Goal: Use online tool/utility: Use online tool/utility

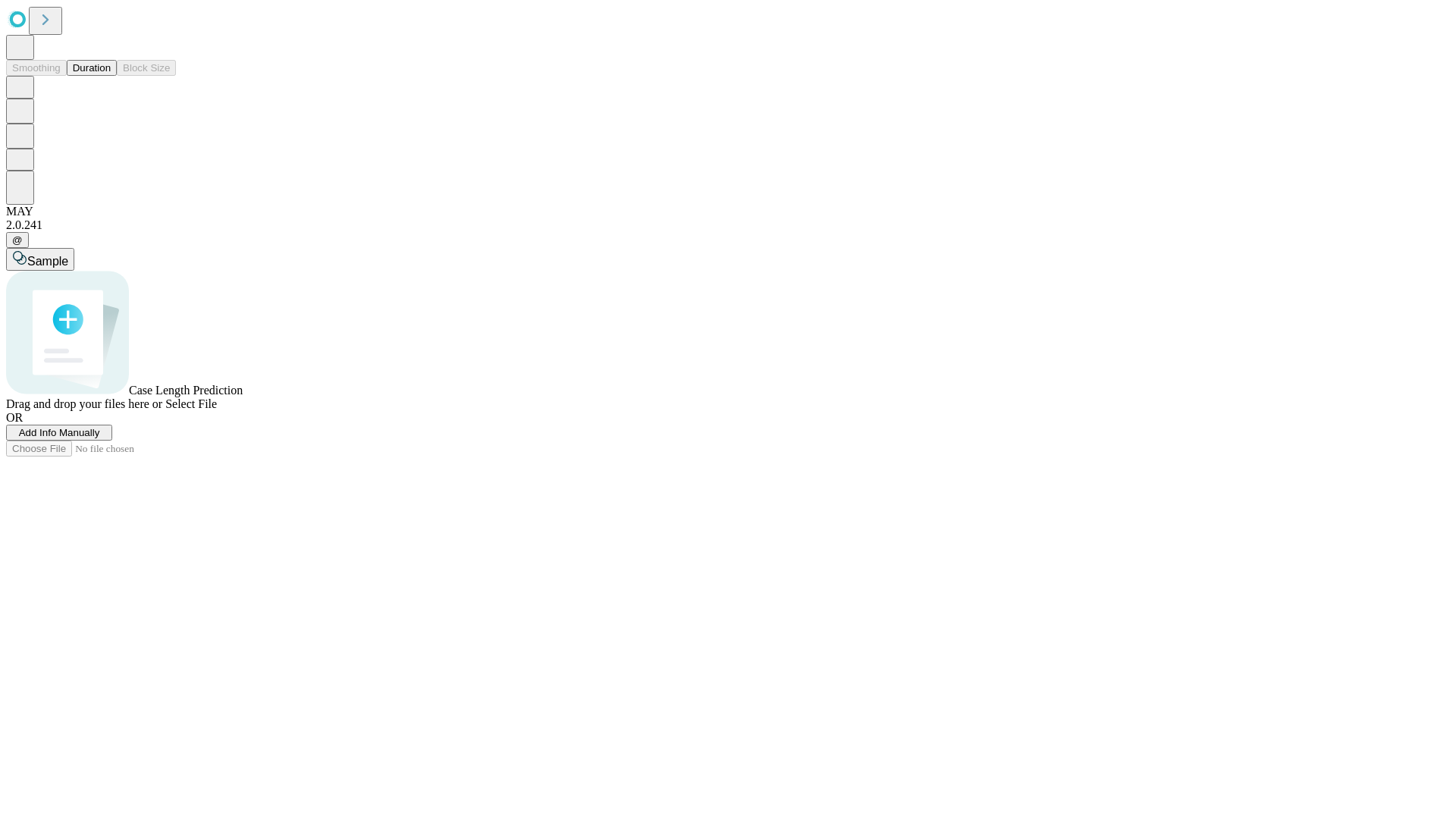
click at [111, 76] on button "Duration" at bounding box center [92, 67] width 50 height 16
click at [68, 255] on span "Sample" at bounding box center [47, 261] width 41 height 13
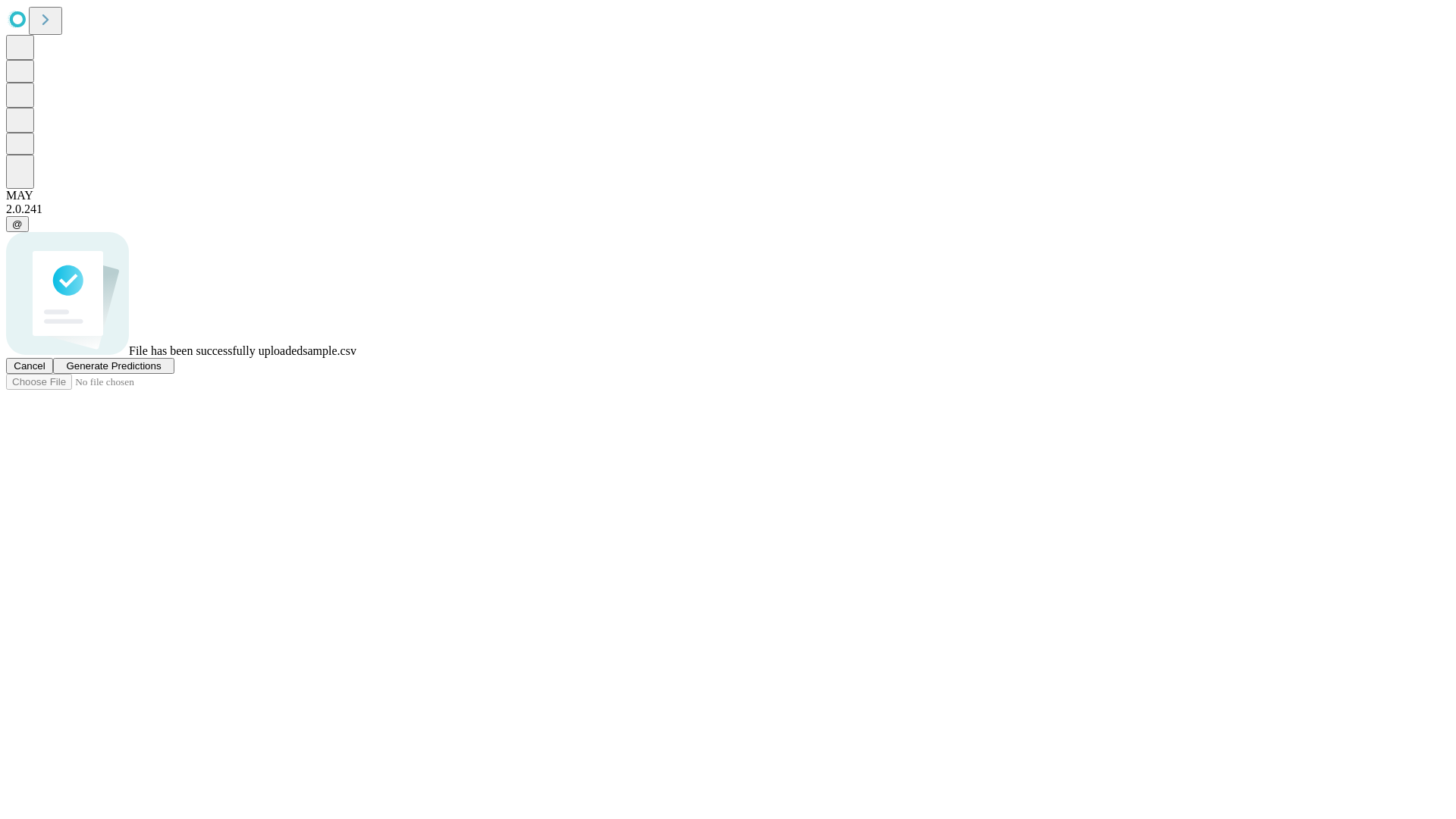
click at [161, 372] on span "Generate Predictions" at bounding box center [113, 365] width 95 height 11
